Goal: Task Accomplishment & Management: Complete application form

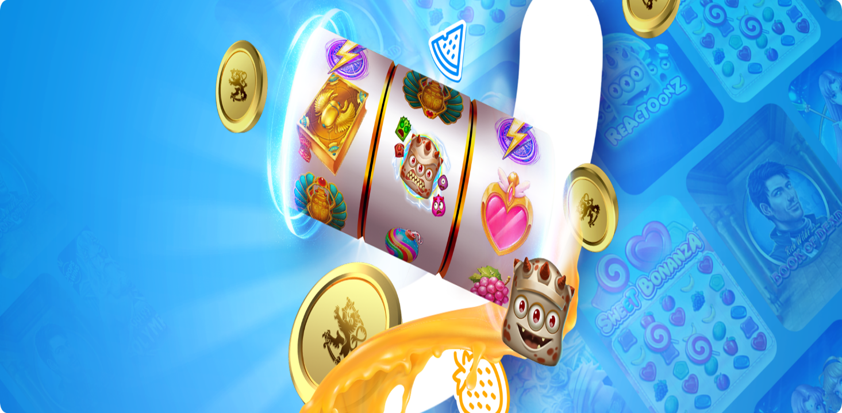
click at [66, 46] on span "Kirjaudu" at bounding box center [80, 41] width 28 height 9
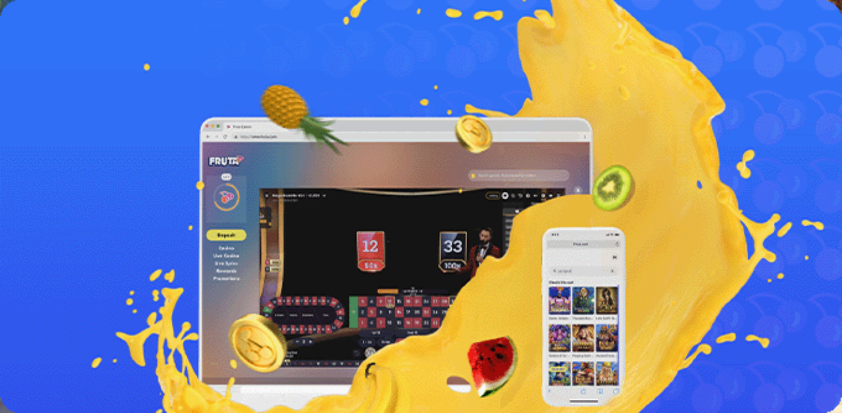
click at [30, 219] on span "menu icon" at bounding box center [30, 219] width 0 height 0
click at [121, 413] on span "Dokumentit Vahvistaminen" at bounding box center [76, 420] width 89 height 9
click at [258, 290] on p "Maksutapasi vahvistamiseksi lähetä joko tiliotteesi tai kuva HighRollerilla käy…" at bounding box center [423, 295] width 836 height 10
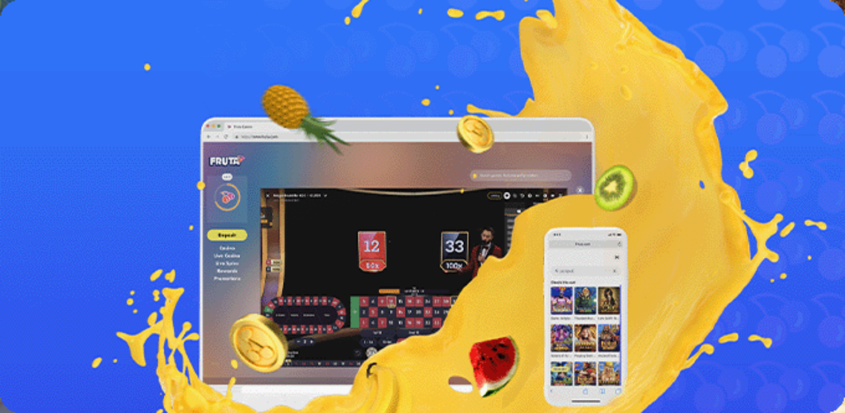
drag, startPoint x: 258, startPoint y: 98, endPoint x: 256, endPoint y: 79, distance: 18.4
click at [256, 290] on p "Maksutapasi vahvistamiseksi lähetä joko tiliotteesi tai kuva HighRollerilla käy…" at bounding box center [423, 295] width 836 height 10
click at [252, 290] on p "Maksutapasi vahvistamiseksi lähetä joko tiliotteesi tai kuva HighRollerilla käy…" at bounding box center [423, 295] width 836 height 10
click at [76, 309] on button "Valitse Maksutapa" at bounding box center [40, 315] width 71 height 12
click at [231, 290] on p "Maksutapasi vahvistamiseksi lähetä joko tiliotteesi tai kuva HighRollerilla käy…" at bounding box center [423, 295] width 836 height 10
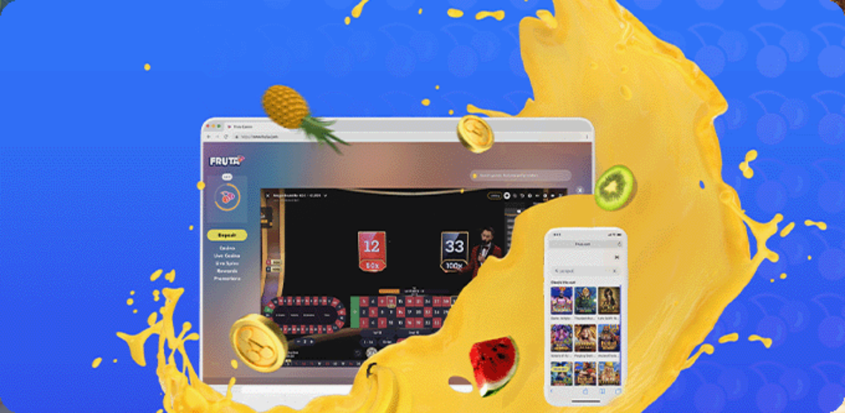
click at [231, 290] on p "Maksutapasi vahvistamiseksi lähetä joko tiliotteesi tai kuva HighRollerilla käy…" at bounding box center [423, 295] width 836 height 10
click at [170, 363] on span "[PERSON_NAME] hyväksyttävästä asiakirjasta" at bounding box center [89, 358] width 160 height 9
click at [9, 229] on span "chevron-left icon" at bounding box center [9, 229] width 0 height 0
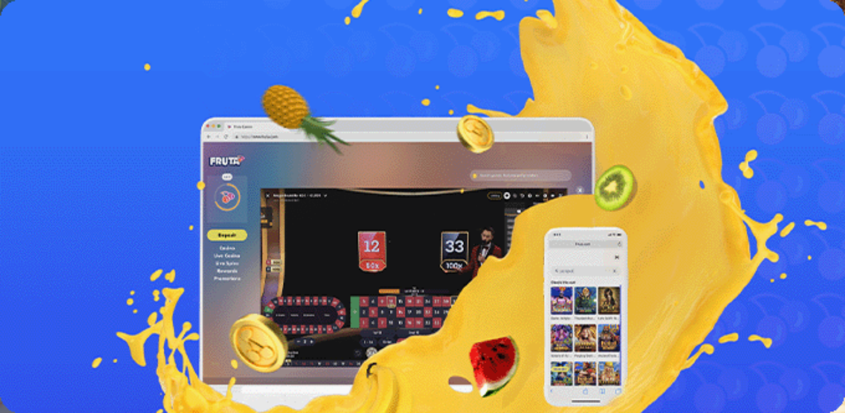
click at [33, 355] on span "Lähetä" at bounding box center [21, 359] width 24 height 9
click at [117, 309] on button "Valitse Osoitteen todistaminen" at bounding box center [61, 315] width 112 height 12
click at [236, 321] on div "Kotitalouslasku" at bounding box center [423, 326] width 836 height 10
click at [181, 322] on span "Lähetä kuva" at bounding box center [157, 327] width 45 height 10
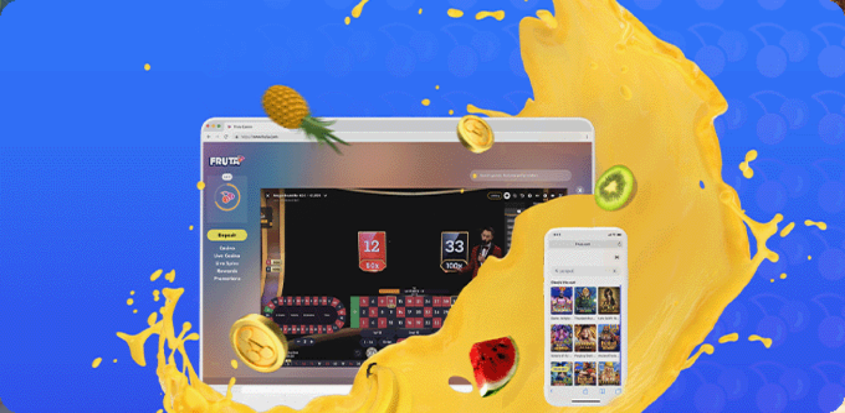
click at [135, 321] on input "Lähetä kuva" at bounding box center [70, 327] width 131 height 12
click at [37, 330] on button "Submit" at bounding box center [21, 336] width 33 height 12
click at [76, 309] on button "Valitse Maksutapa" at bounding box center [40, 315] width 71 height 12
click at [174, 364] on button "[PERSON_NAME] hyväksyttävästä asiakirjasta" at bounding box center [90, 358] width 170 height 12
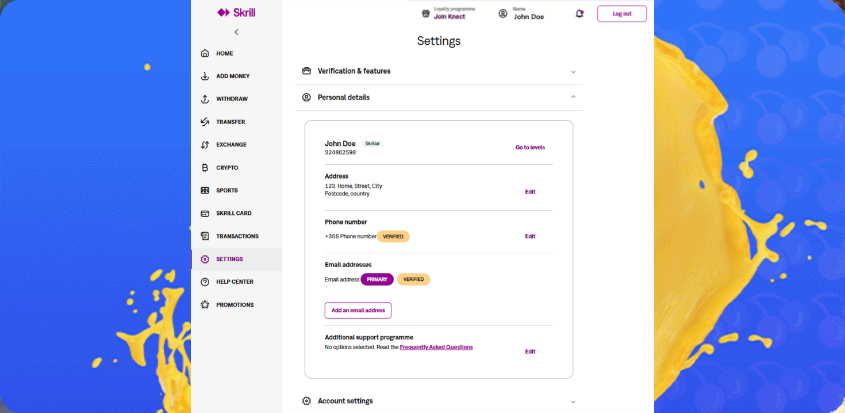
click at [185, 94] on img at bounding box center [422, 206] width 845 height 413
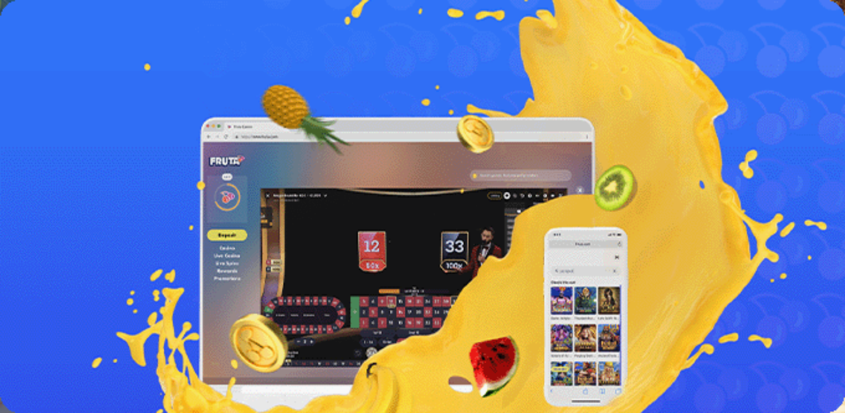
click at [185, 290] on p "Maksutapasi vahvistamiseksi lähetä joko tiliotteesi tai kuva HighRollerilla käy…" at bounding box center [423, 295] width 836 height 10
click at [251, 332] on div "Tiliteote" at bounding box center [423, 337] width 836 height 10
click at [170, 344] on span "[PERSON_NAME] hyväksyttävästä asiakirjasta" at bounding box center [89, 339] width 160 height 9
click at [181, 322] on label "Lähetä kuva" at bounding box center [157, 327] width 45 height 10
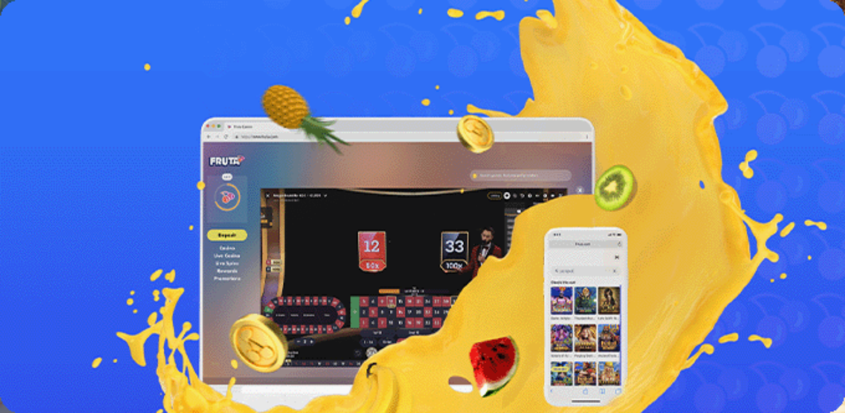
click at [135, 321] on input "Lähetä kuva" at bounding box center [70, 327] width 131 height 12
click at [228, 290] on div "Maksutapasi vahvistamiseksi lähetä joko tiliotteesi tai kuva HighRollerilla käy…" at bounding box center [423, 322] width 836 height 64
click at [33, 332] on span "Submit" at bounding box center [21, 336] width 24 height 9
click at [9, 229] on span "chevron-left icon" at bounding box center [9, 229] width 0 height 0
click at [14, 250] on button "close" at bounding box center [9, 251] width 9 height 3
